Goal: Use online tool/utility: Utilize a website feature to perform a specific function

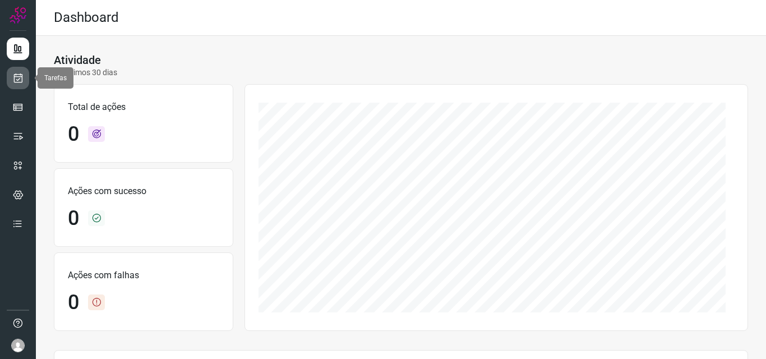
click at [20, 80] on icon at bounding box center [18, 77] width 12 height 11
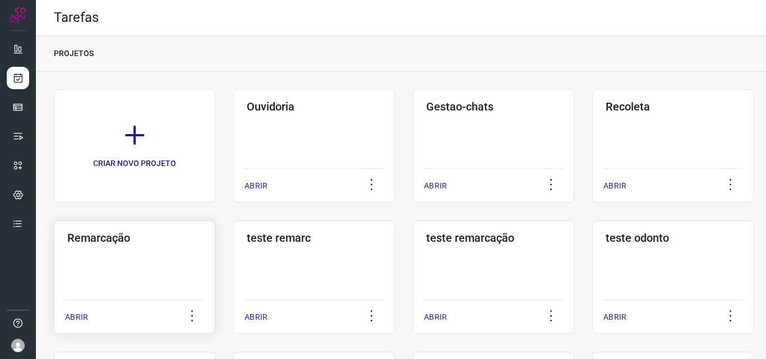
click at [233, 245] on div "Remarcação ABRIR" at bounding box center [314, 276] width 162 height 113
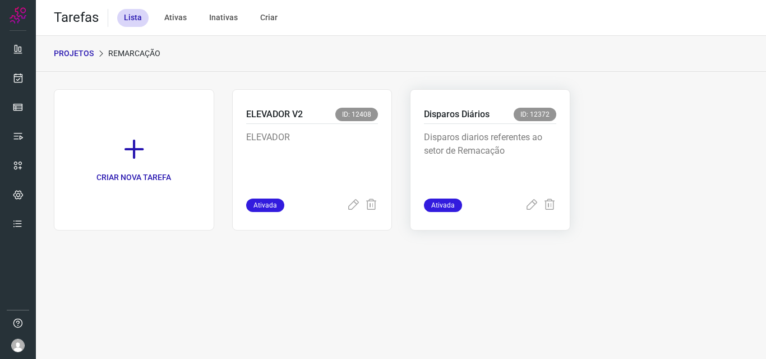
click at [449, 112] on p "Disparos Diários" at bounding box center [457, 114] width 66 height 13
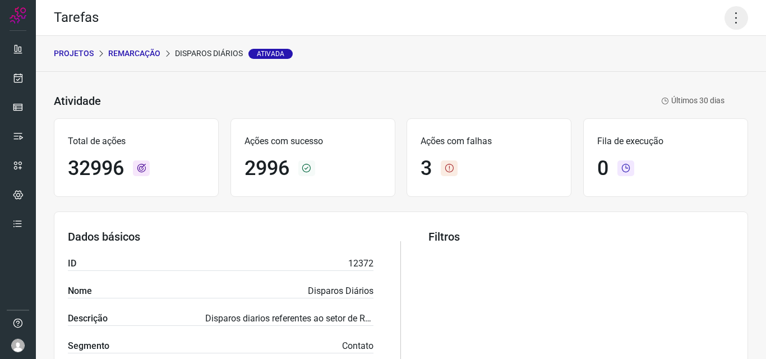
click at [730, 16] on icon at bounding box center [737, 18] width 24 height 24
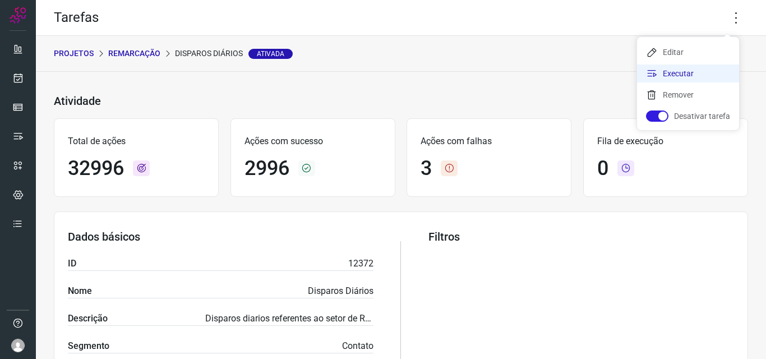
click at [710, 67] on li "Executar" at bounding box center [688, 73] width 102 height 18
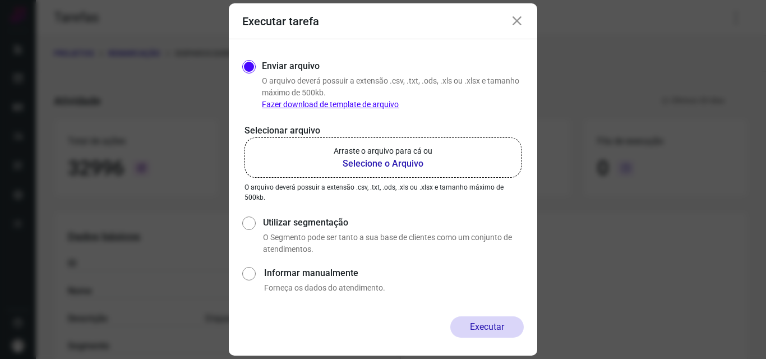
click at [447, 147] on label "Arraste o arquivo para cá ou Selecione o Arquivo" at bounding box center [383, 157] width 277 height 40
click at [0, 0] on input "Arraste o arquivo para cá ou Selecione o Arquivo" at bounding box center [0, 0] width 0 height 0
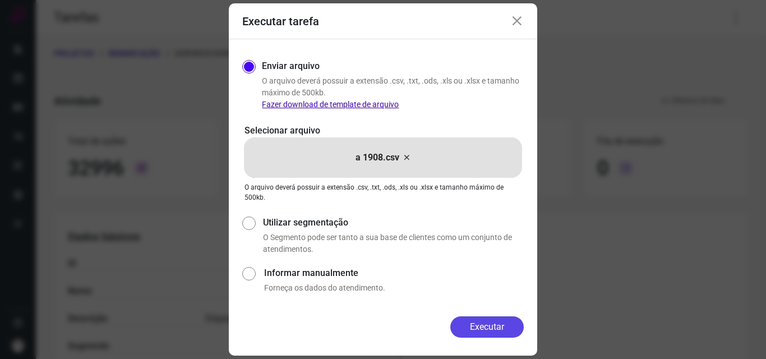
click at [481, 331] on button "Executar" at bounding box center [486, 326] width 73 height 21
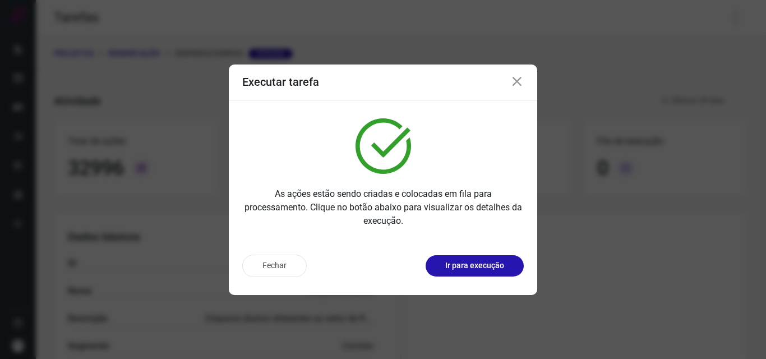
click at [470, 256] on button "Ir para execução" at bounding box center [475, 265] width 98 height 21
click at [465, 258] on button "Ir para execução" at bounding box center [475, 265] width 98 height 21
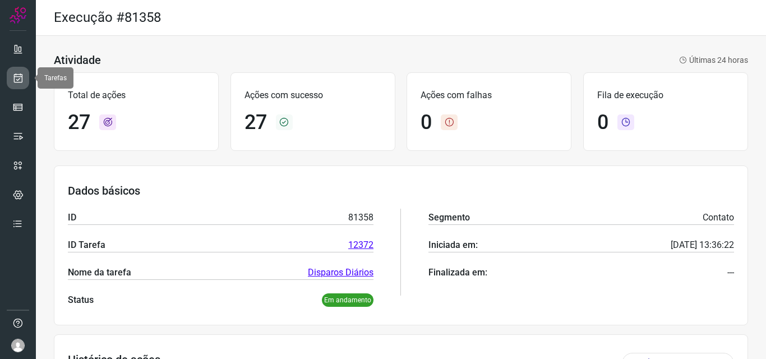
click at [19, 76] on icon at bounding box center [18, 77] width 12 height 11
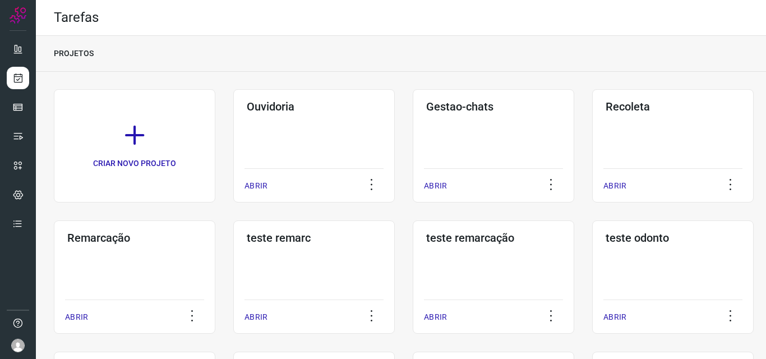
click at [123, 243] on h3 "Remarcação" at bounding box center [134, 237] width 135 height 13
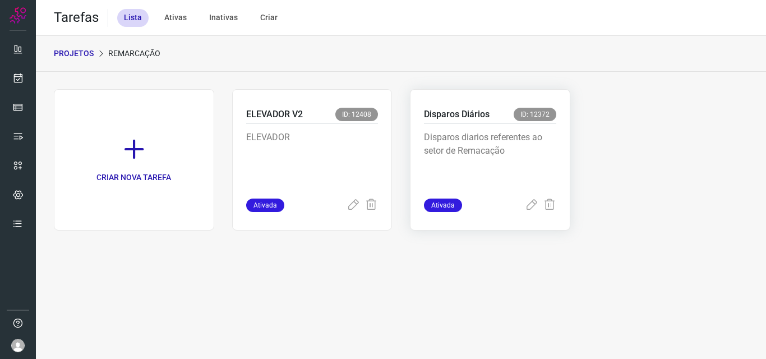
click at [500, 157] on p "Disparos diarios referentes ao setor de Remacação" at bounding box center [490, 159] width 132 height 56
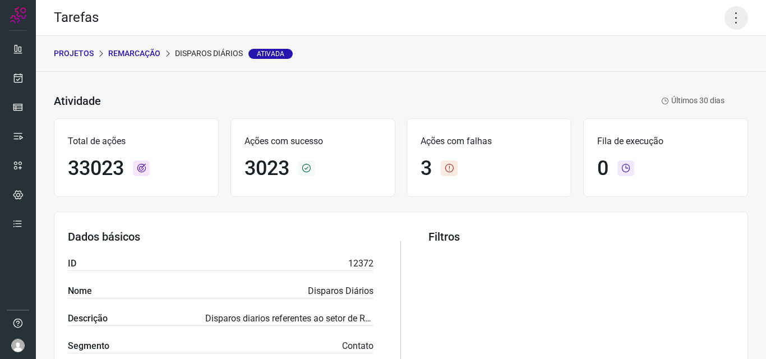
click at [738, 11] on icon at bounding box center [737, 18] width 24 height 24
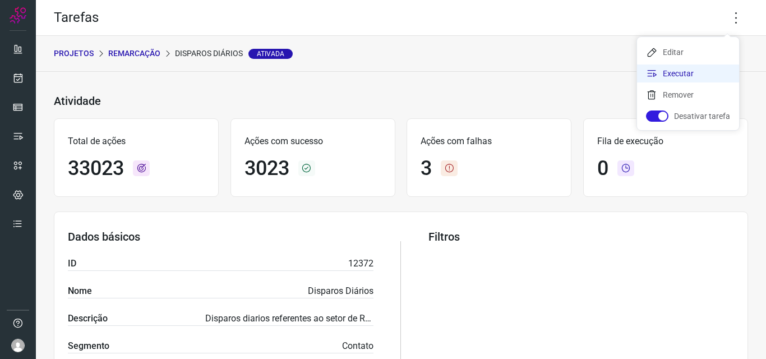
click at [712, 68] on li "Executar" at bounding box center [688, 73] width 102 height 18
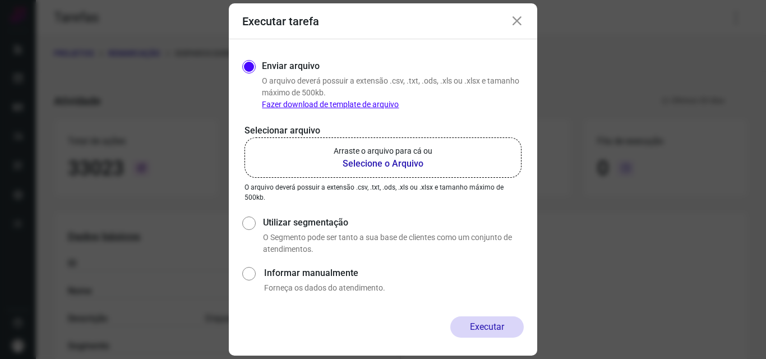
click at [388, 147] on p "Arraste o arquivo para cá ou" at bounding box center [383, 151] width 99 height 12
click at [0, 0] on input "Arraste o arquivo para cá ou Selecione o Arquivo" at bounding box center [0, 0] width 0 height 0
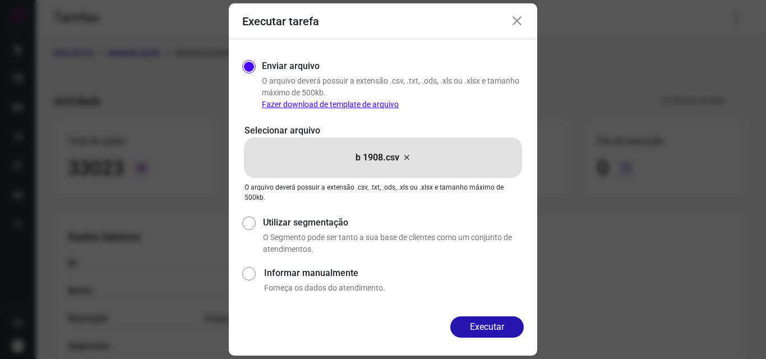
click at [491, 315] on div "Enviar arquivo O arquivo deverá possuir a extensão .csv, .txt, .ods, .xls ou .x…" at bounding box center [383, 177] width 308 height 277
click at [488, 321] on button "Executar" at bounding box center [486, 326] width 73 height 21
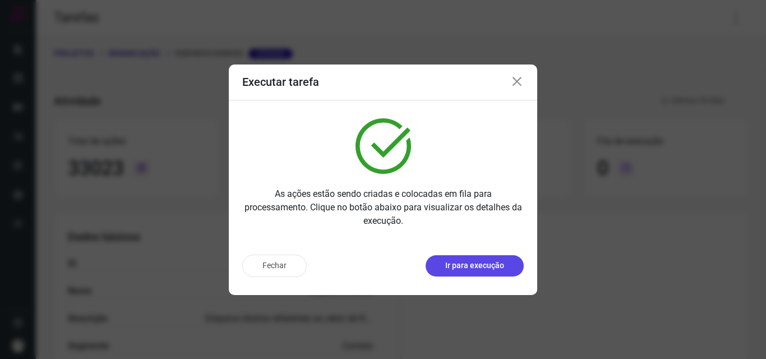
click at [492, 275] on button "Ir para execução" at bounding box center [475, 265] width 98 height 21
